Goal: Task Accomplishment & Management: Manage account settings

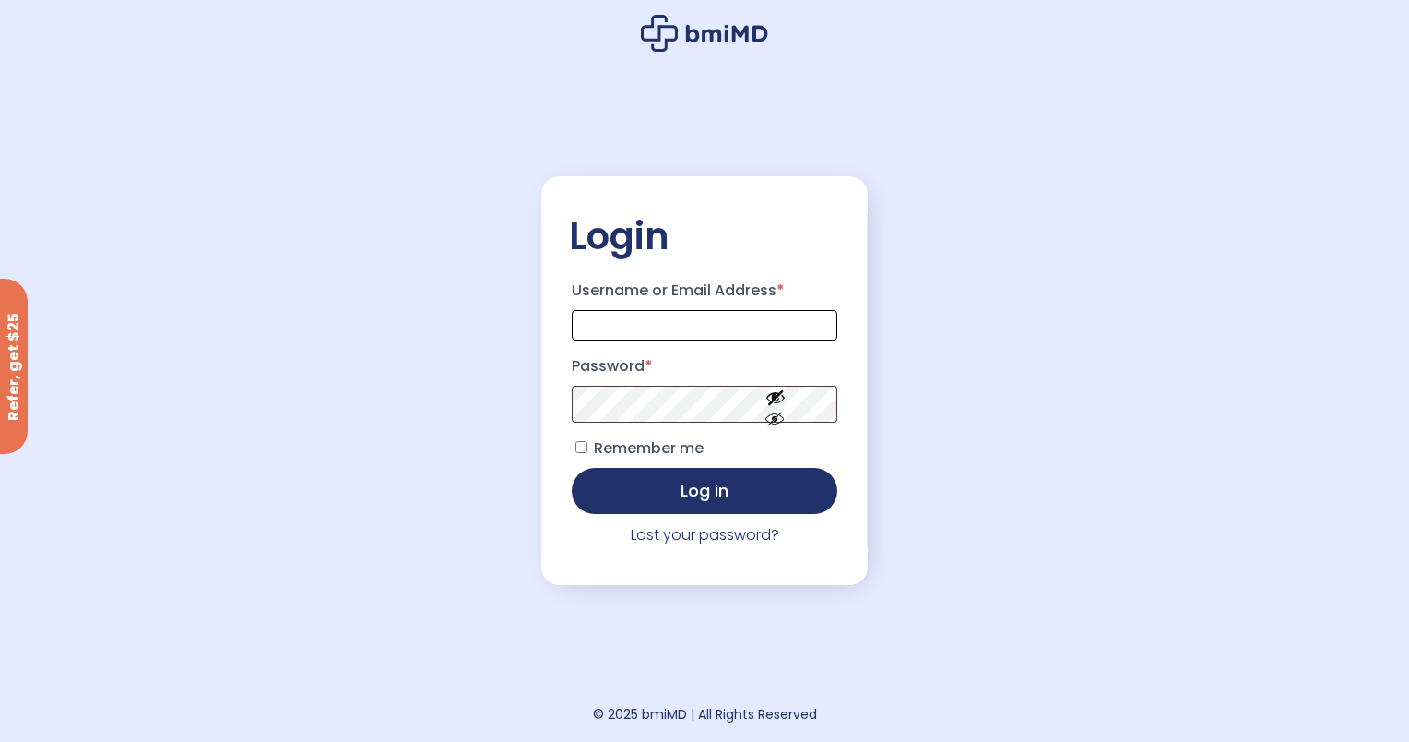
click at [620, 330] on input "Username or Email Address *" at bounding box center [705, 325] width 266 height 30
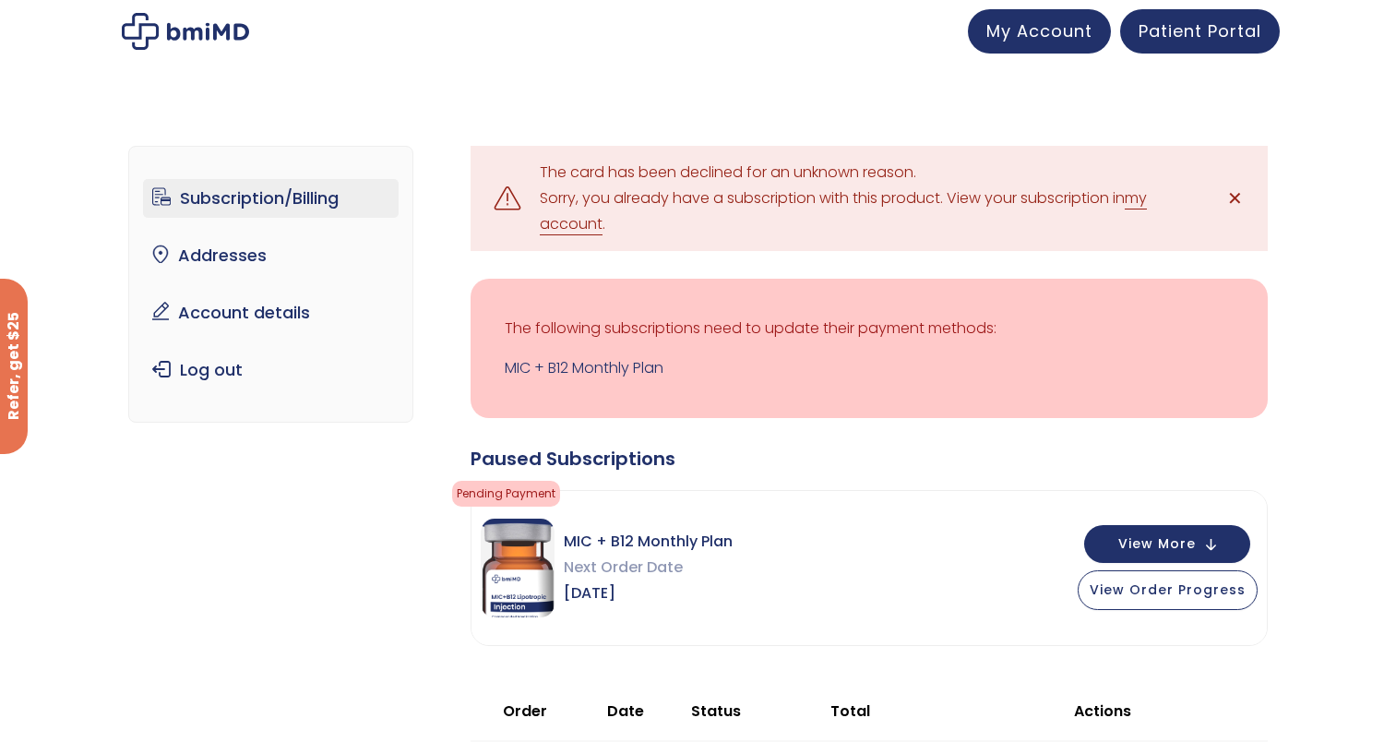
click at [577, 220] on link "my account" at bounding box center [843, 211] width 607 height 48
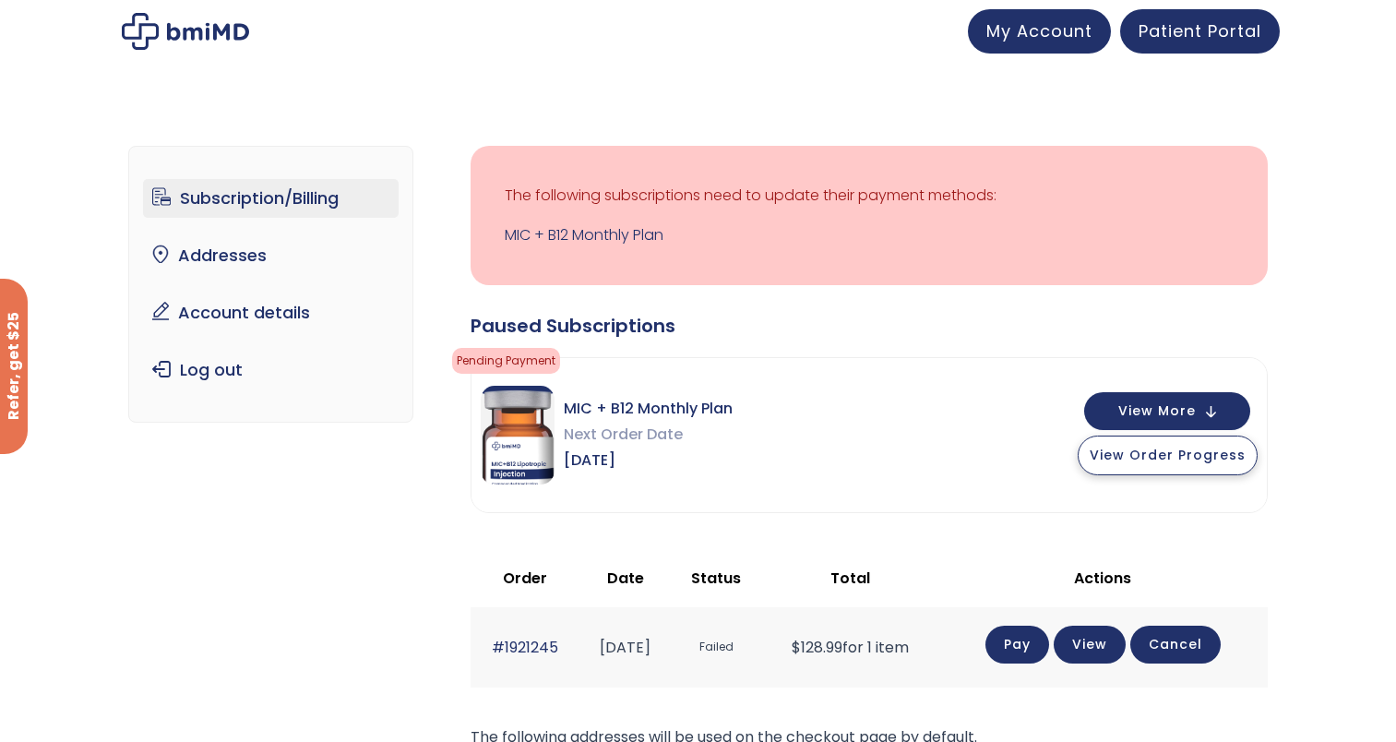
click at [1150, 460] on span "View Order Progress" at bounding box center [1167, 455] width 156 height 18
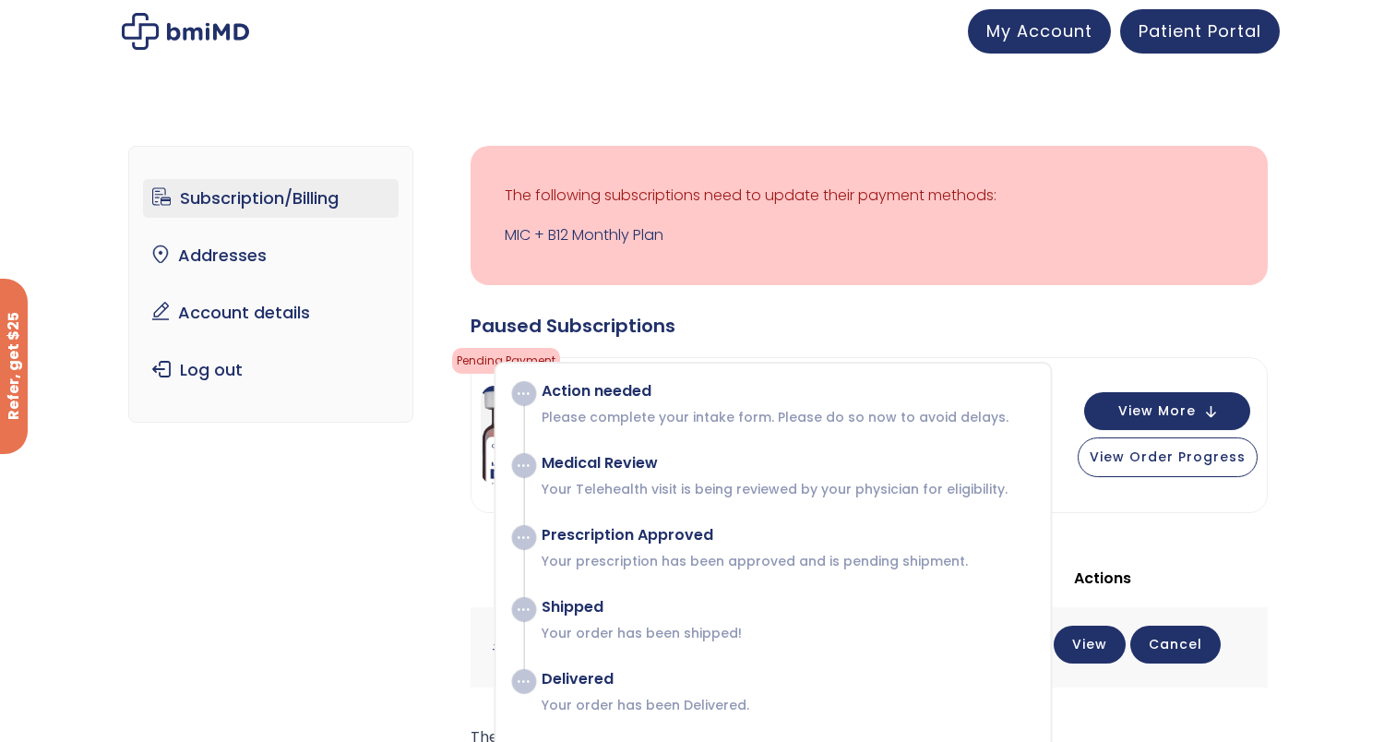
click at [517, 394] on span at bounding box center [523, 393] width 23 height 23
click at [529, 463] on span at bounding box center [523, 465] width 23 height 23
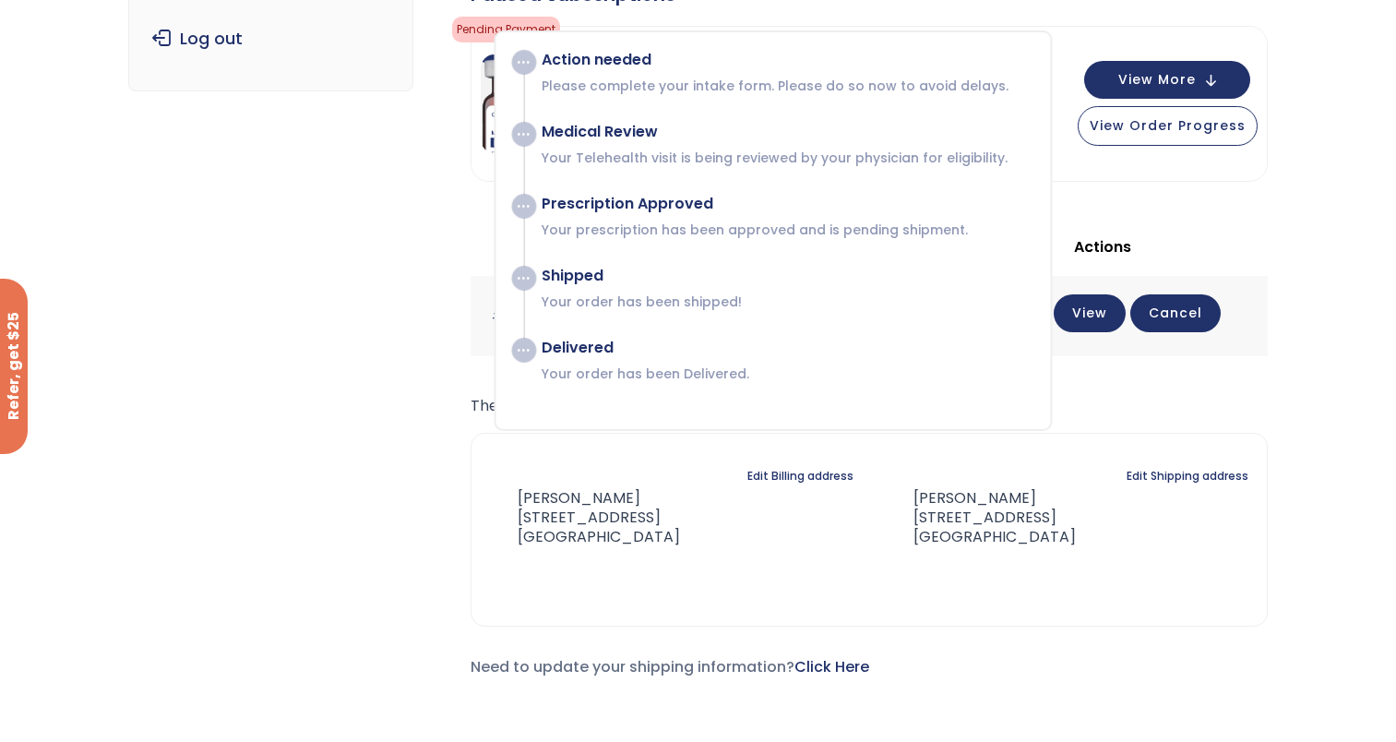
scroll to position [369, 0]
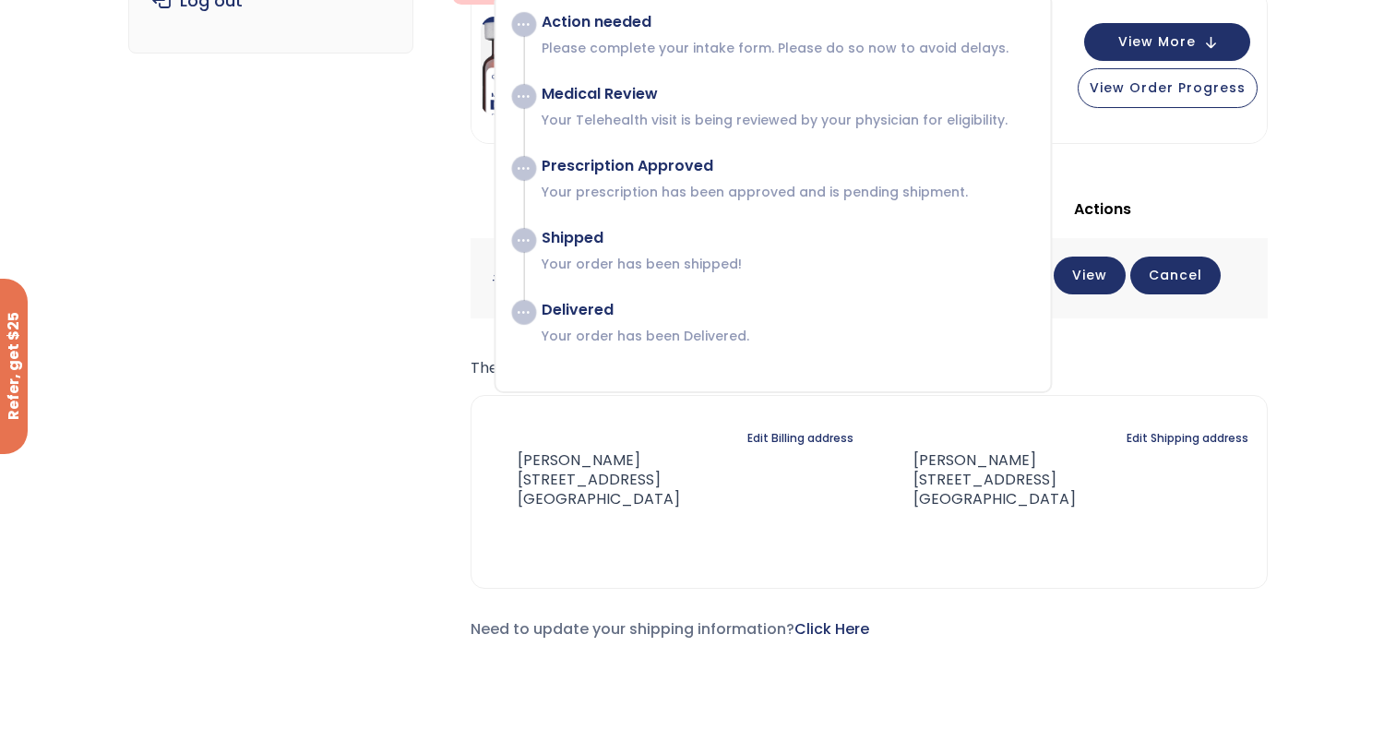
drag, startPoint x: 481, startPoint y: 271, endPoint x: 467, endPoint y: 271, distance: 13.8
click at [481, 271] on td "#1921245" at bounding box center [525, 278] width 110 height 80
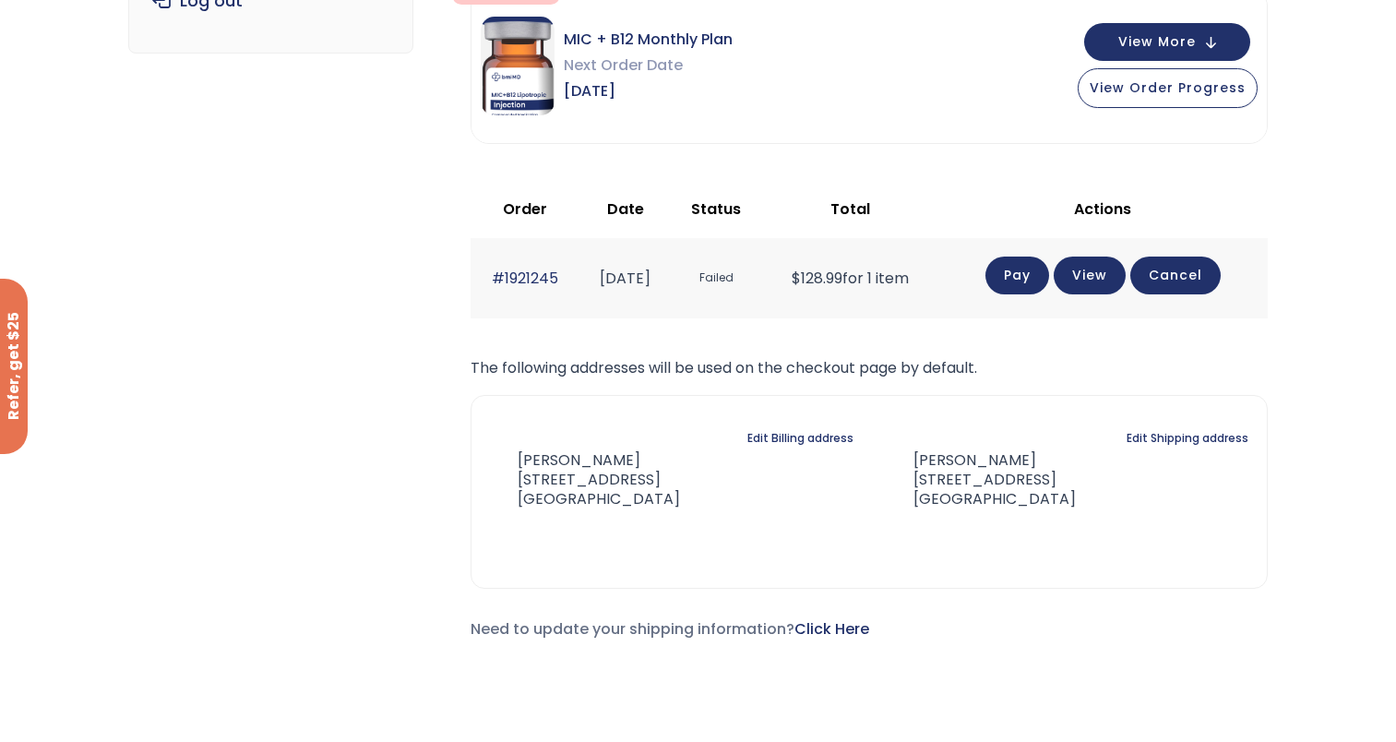
click at [372, 276] on div "Subscription/Billing bmiRewards Addresses Account details Submit a Review Log o…" at bounding box center [697, 216] width 1139 height 953
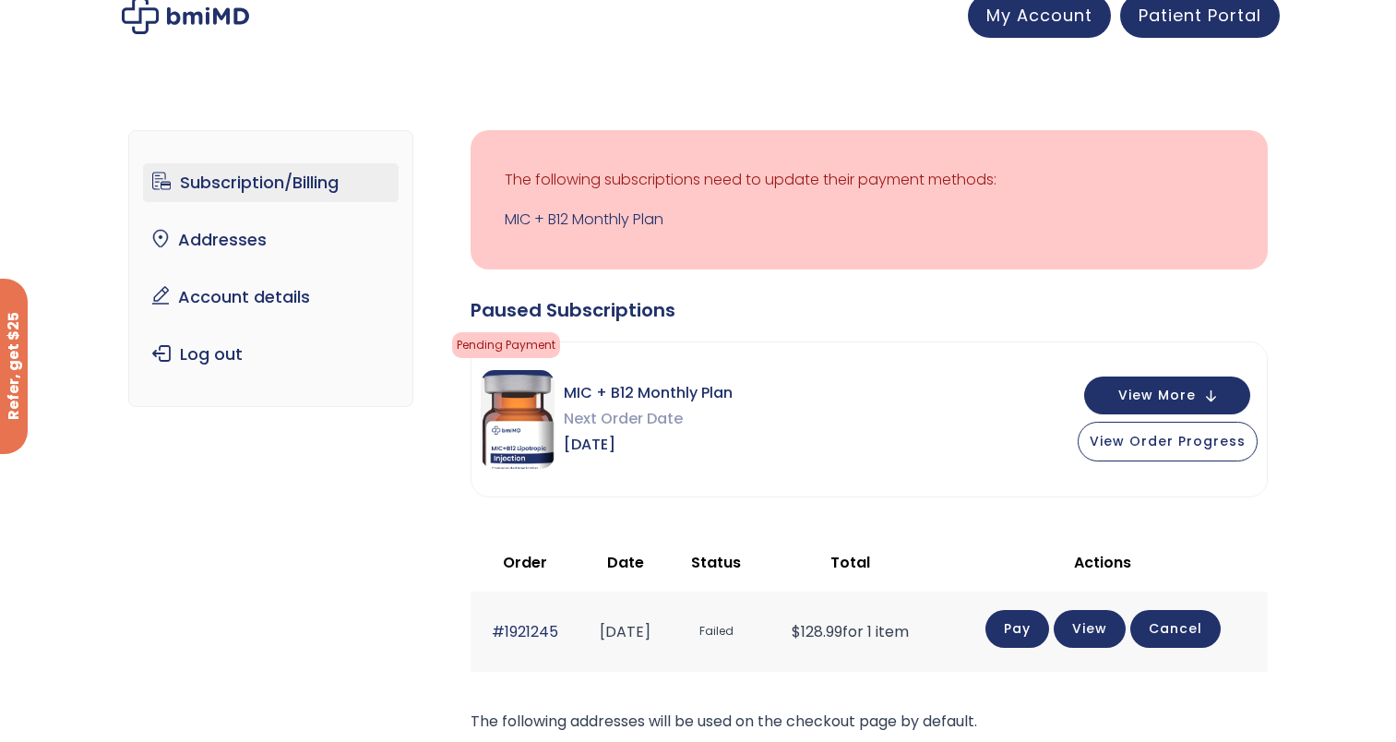
scroll to position [0, 0]
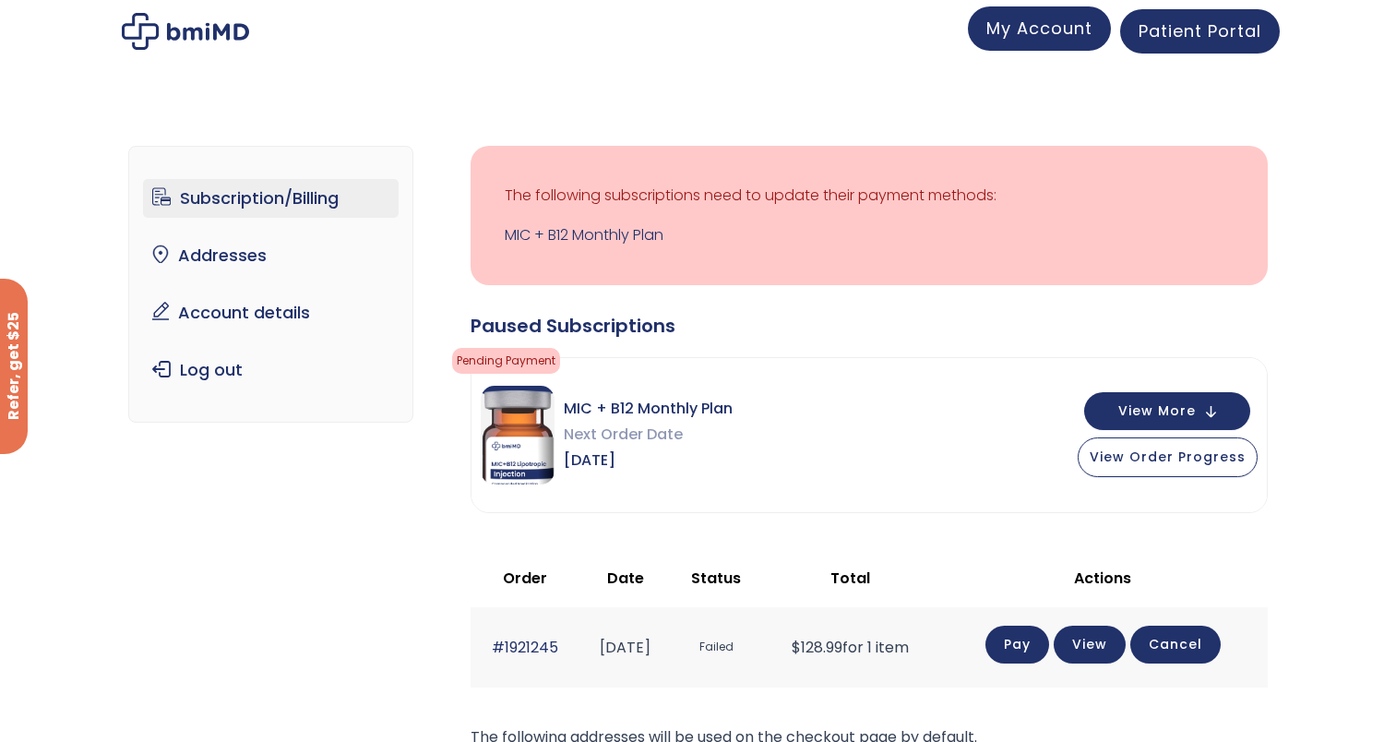
click at [1028, 27] on span "My Account" at bounding box center [1039, 28] width 106 height 23
click at [567, 233] on link "MIC + B12 Monthly Plan" at bounding box center [869, 235] width 729 height 26
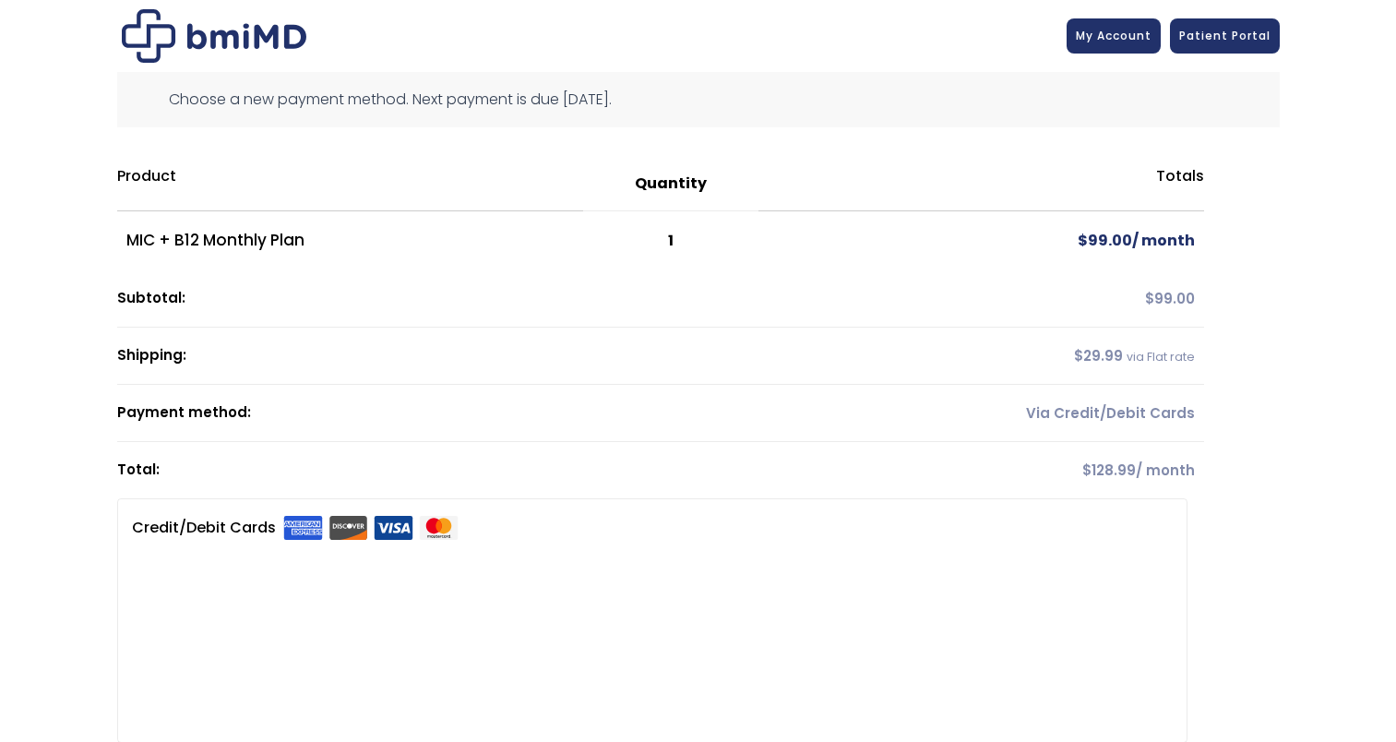
click at [1249, 551] on div "Choose a new payment method. Next payment is due September 7, 2025. Product Qua…" at bounding box center [698, 438] width 1162 height 733
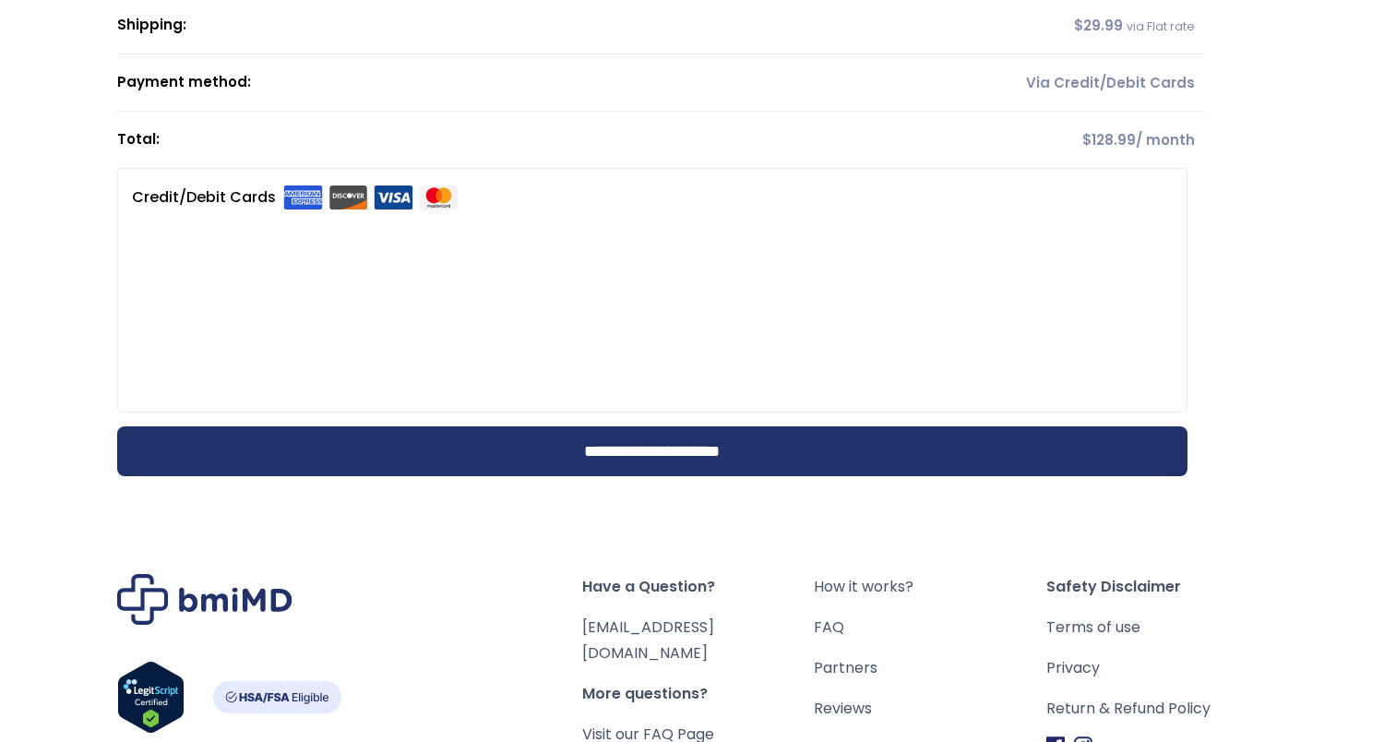
scroll to position [369, 0]
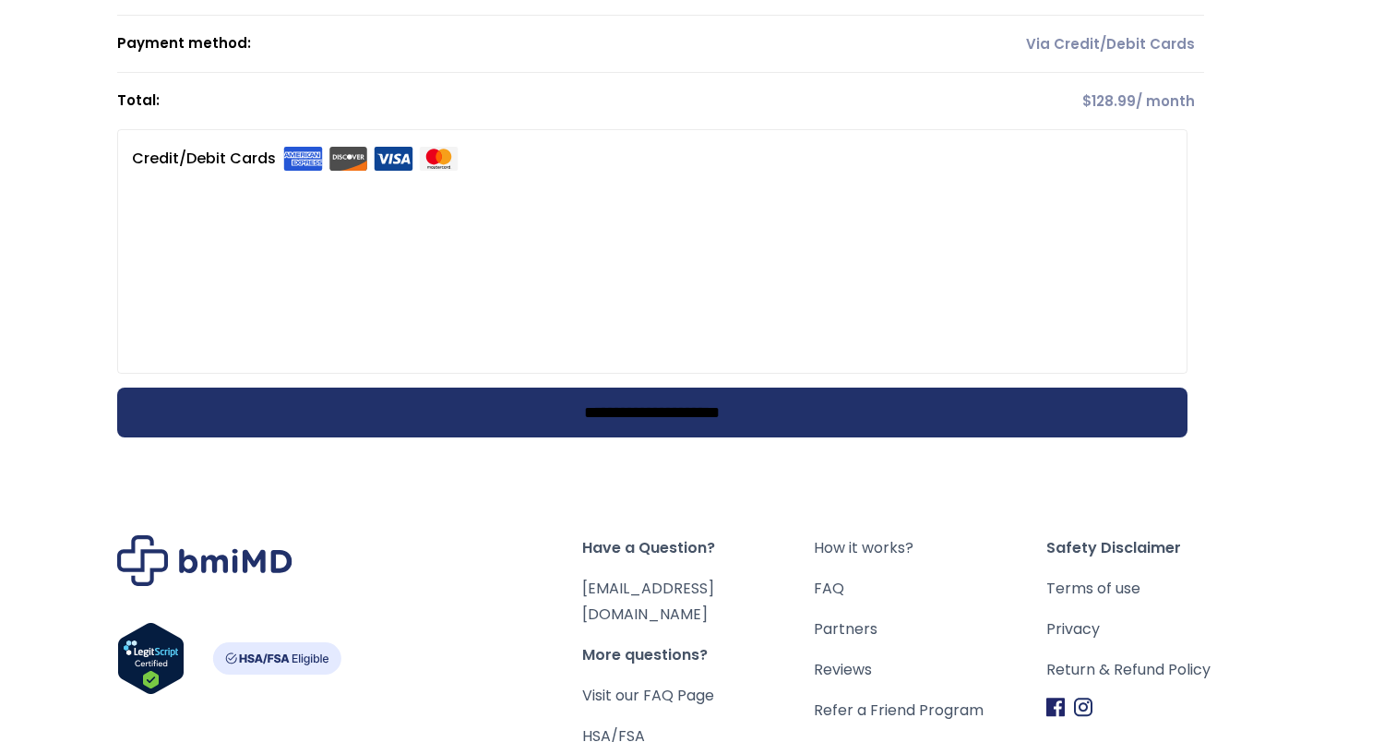
click at [682, 413] on input "**********" at bounding box center [652, 412] width 1070 height 50
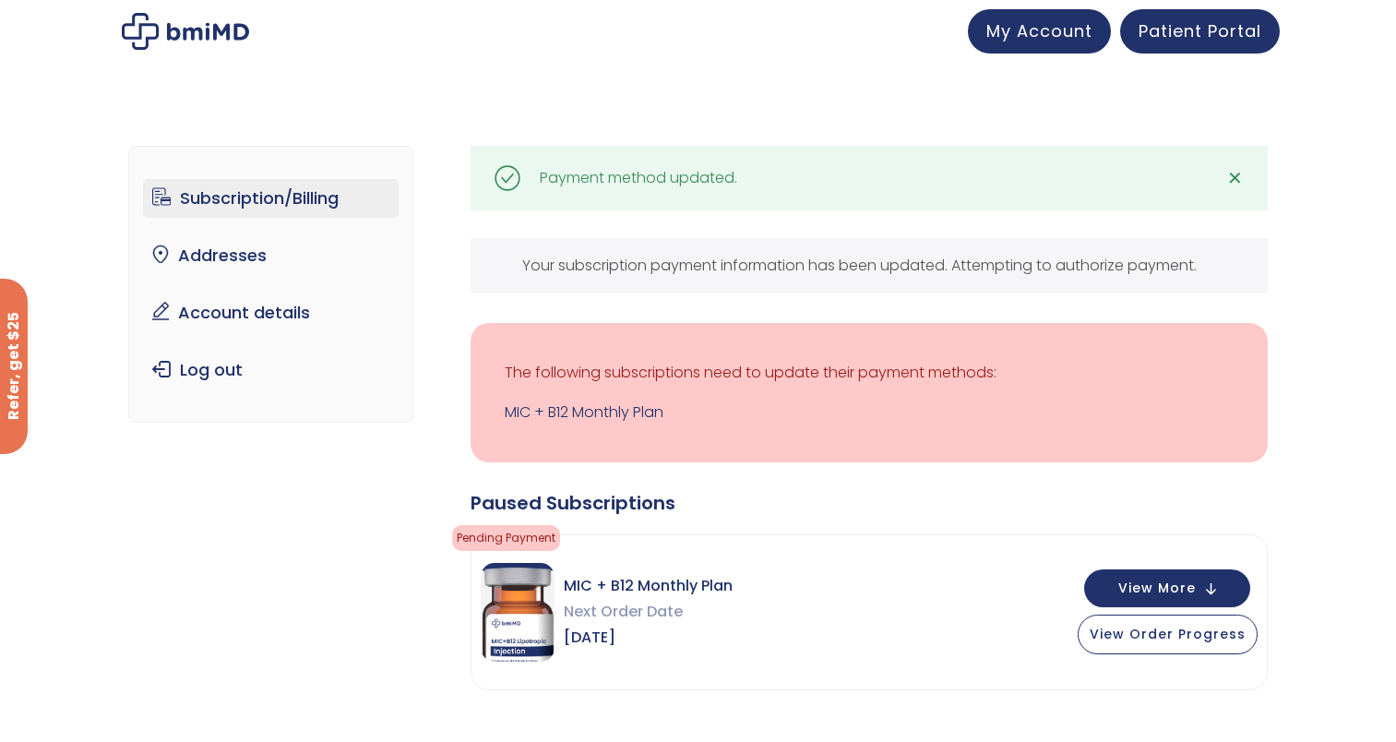
click at [216, 195] on link "Subscription/Billing" at bounding box center [271, 198] width 256 height 39
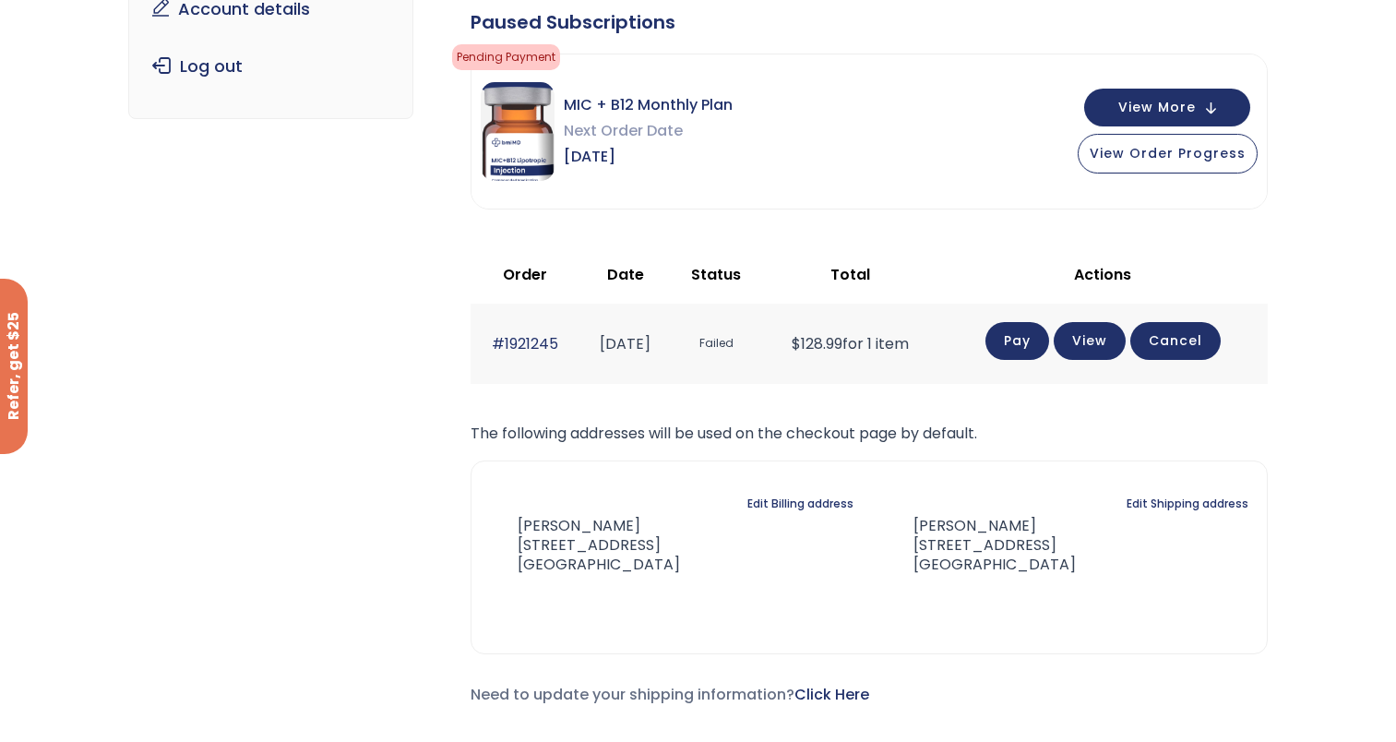
scroll to position [369, 0]
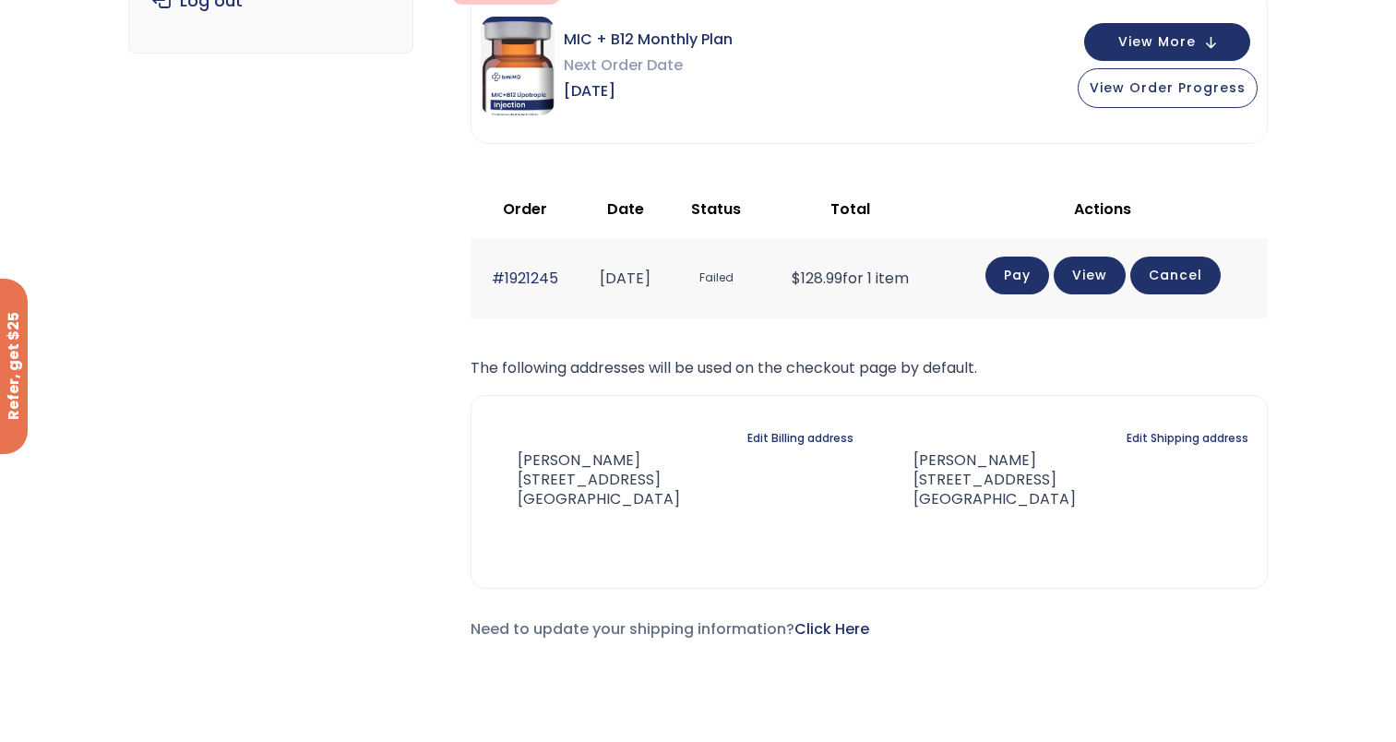
click at [1036, 266] on link "Pay" at bounding box center [1017, 275] width 64 height 38
